Goal: Task Accomplishment & Management: Manage account settings

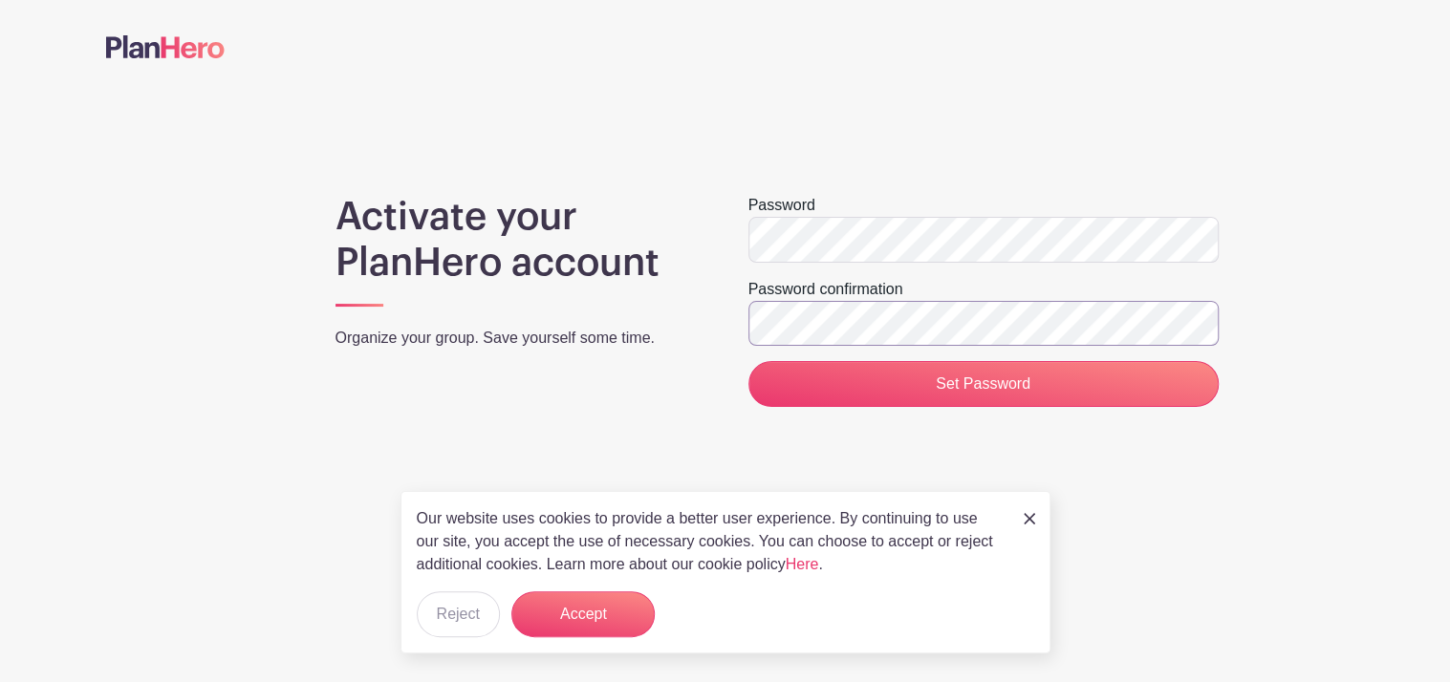
click at [748, 361] on input "Set Password" at bounding box center [983, 384] width 470 height 46
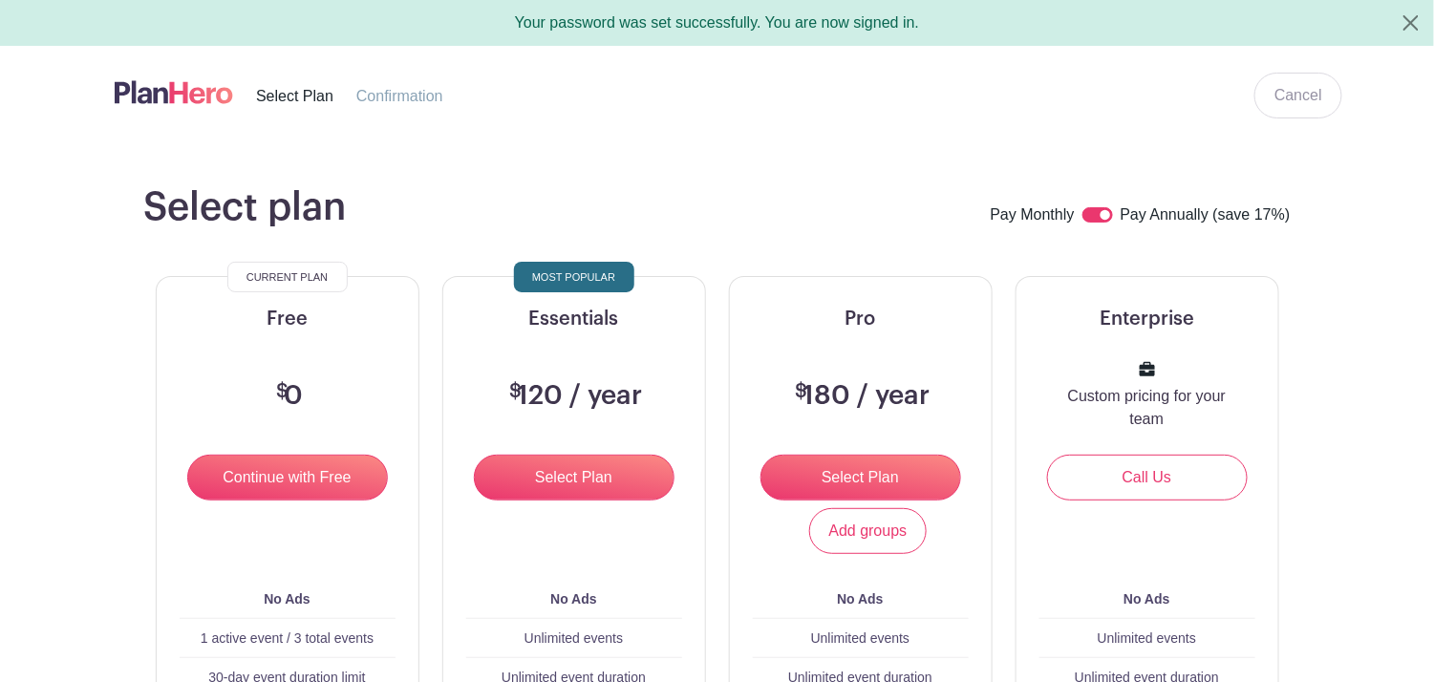
click at [393, 85] on li "Confirmation" at bounding box center [411, 96] width 110 height 24
click at [389, 91] on span "Confirmation" at bounding box center [399, 96] width 87 height 16
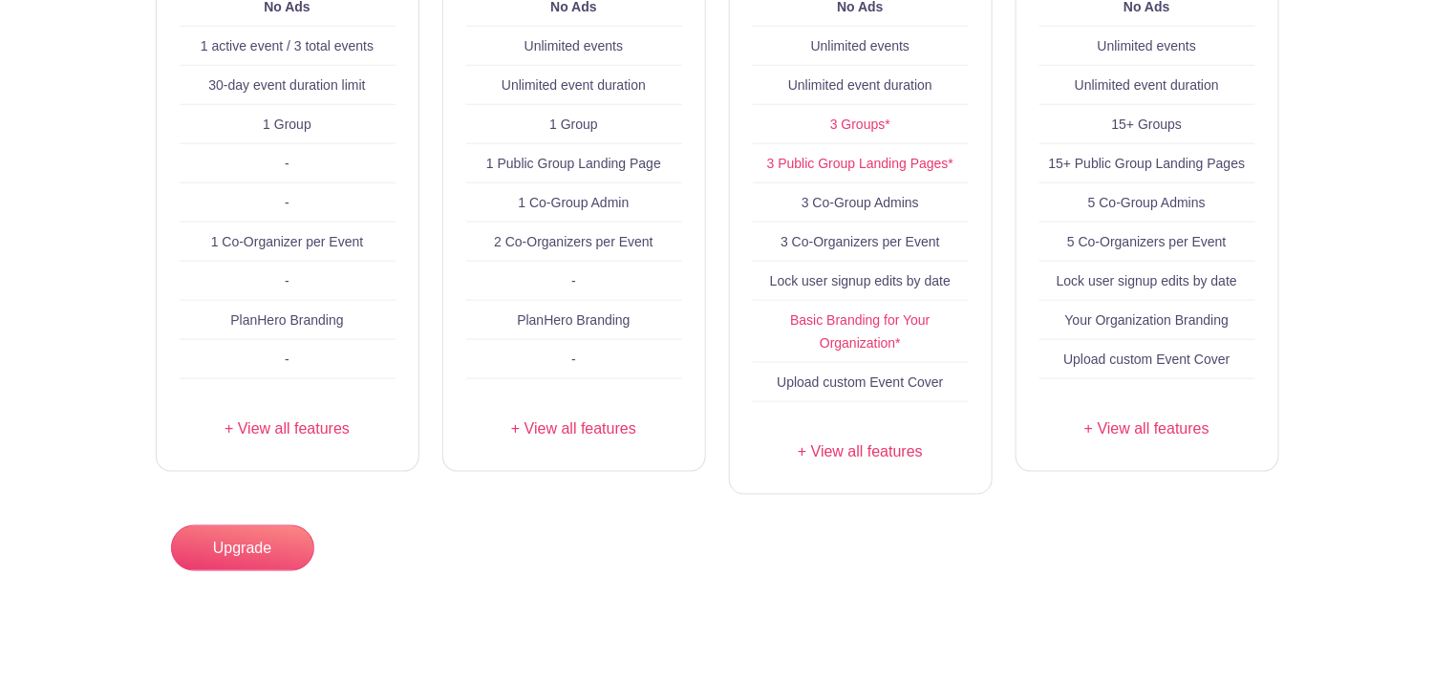
scroll to position [598, 0]
